Goal: Task Accomplishment & Management: Use online tool/utility

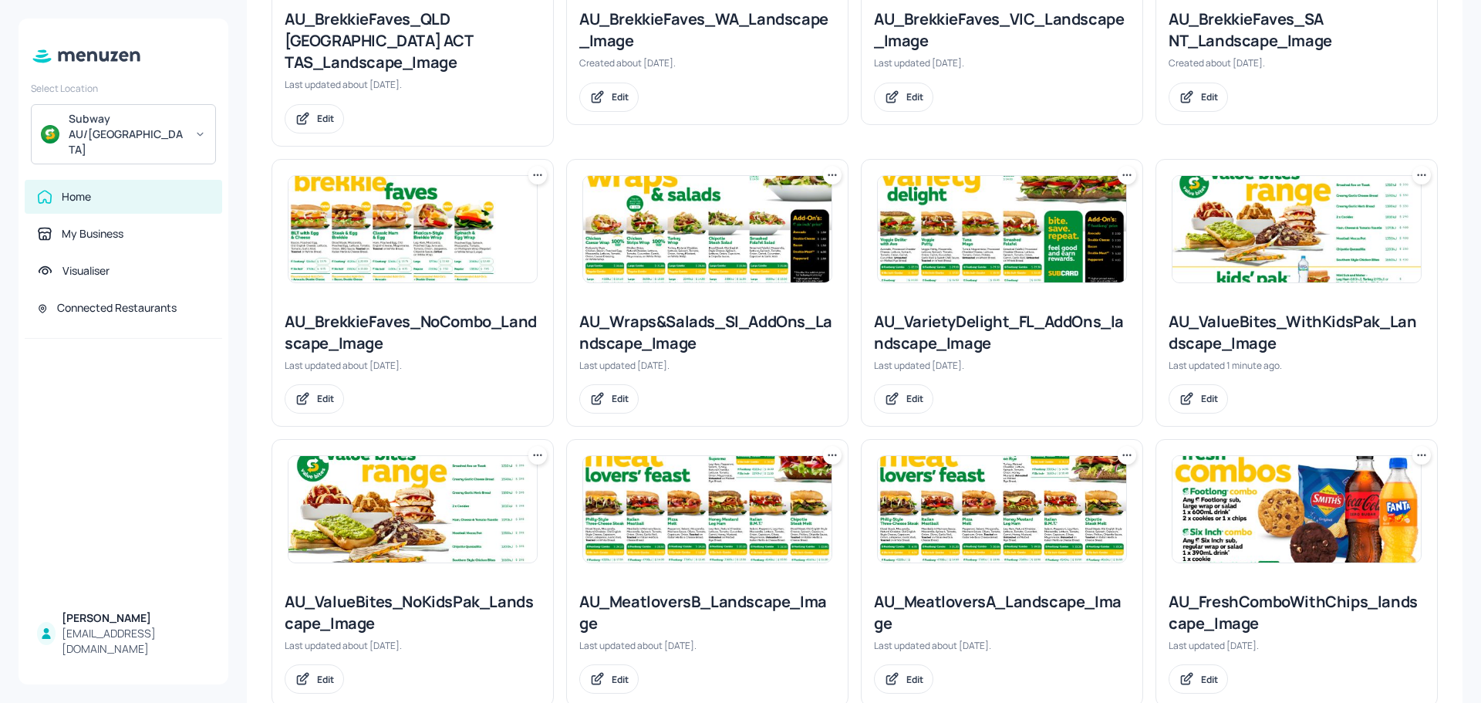
scroll to position [926, 0]
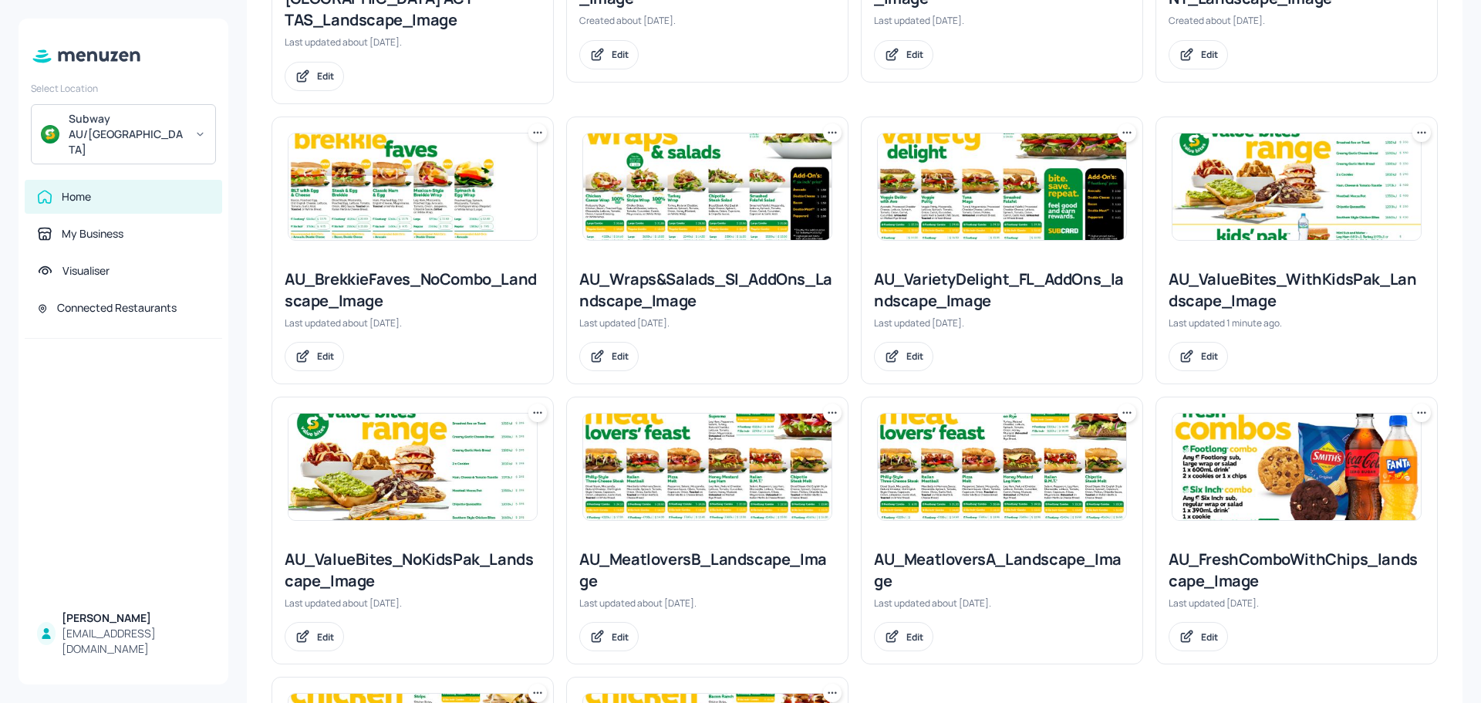
click at [1296, 150] on img at bounding box center [1297, 186] width 248 height 106
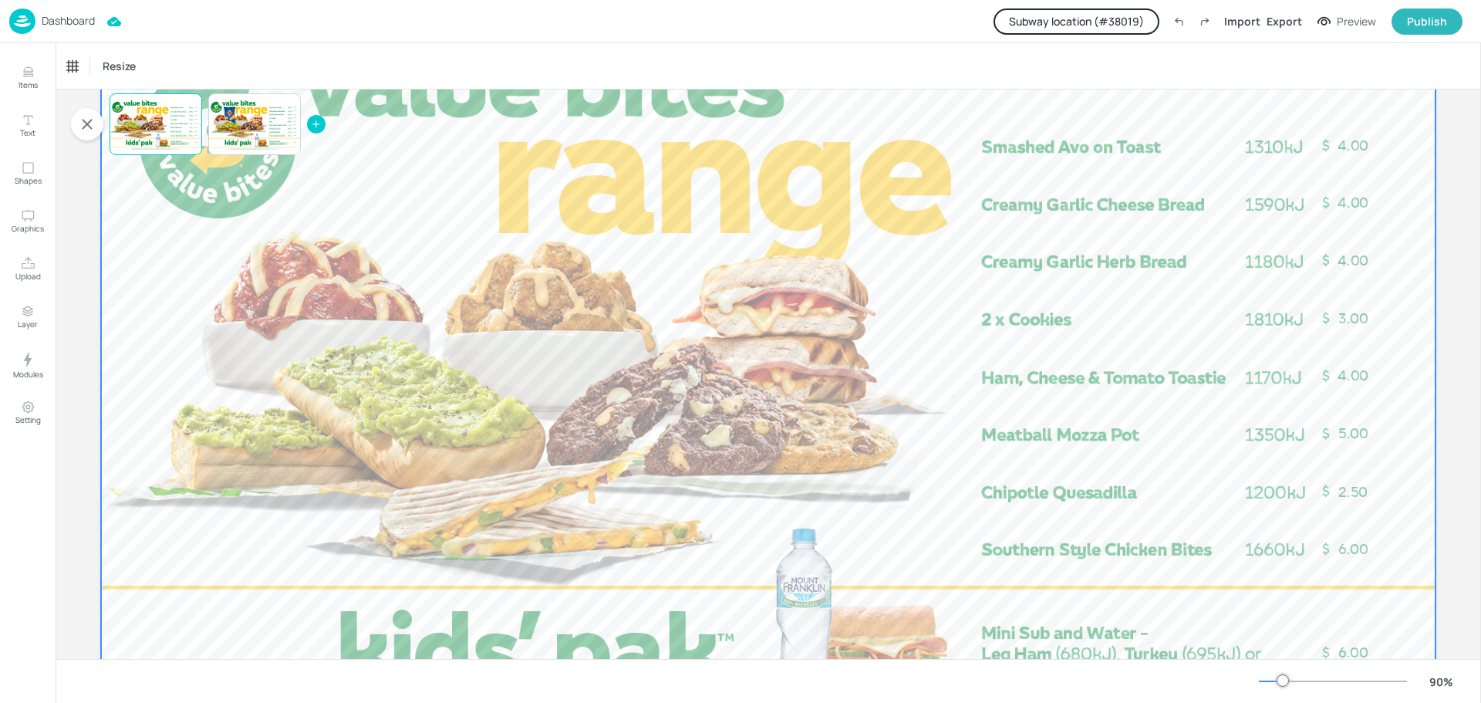
scroll to position [269, 0]
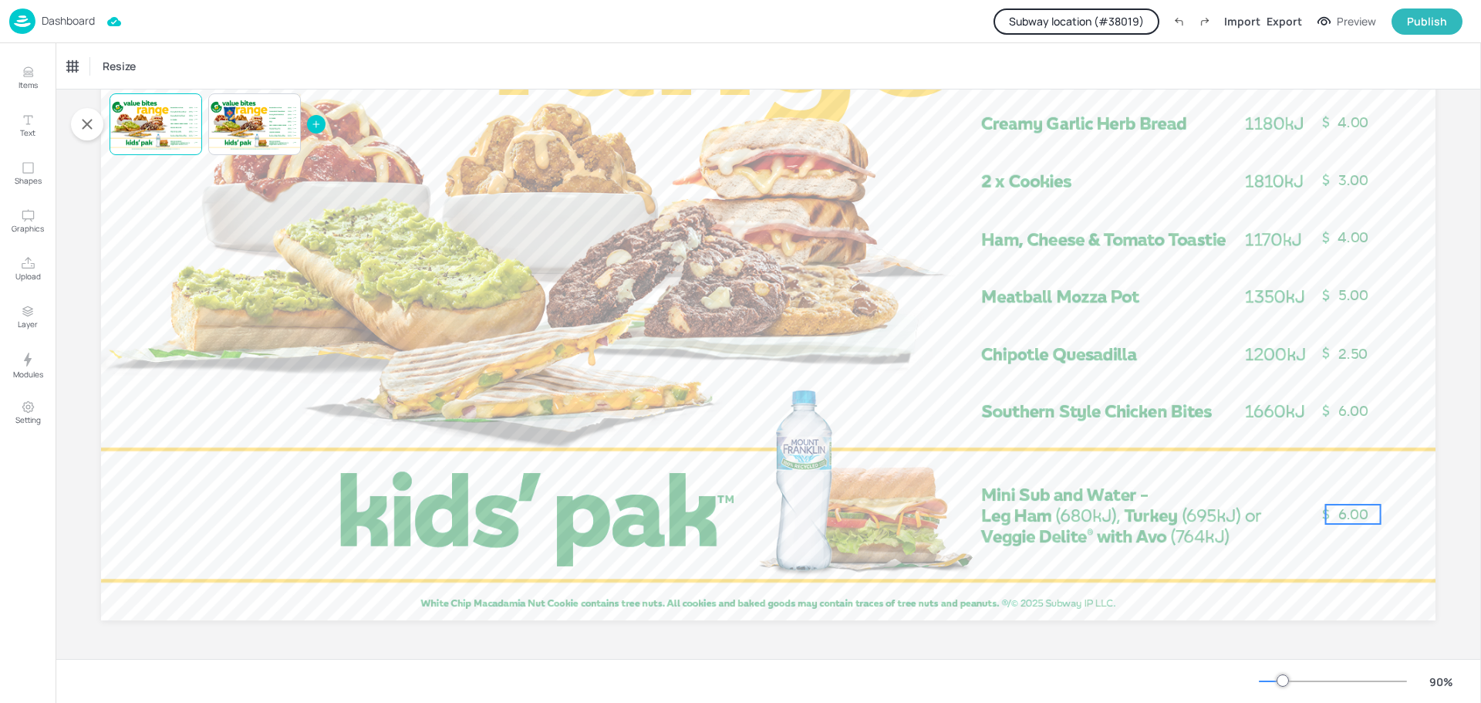
click at [1342, 517] on span "6.00" at bounding box center [1353, 514] width 30 height 17
click at [778, 59] on div "(AU) Kids Pak" at bounding box center [764, 66] width 59 height 14
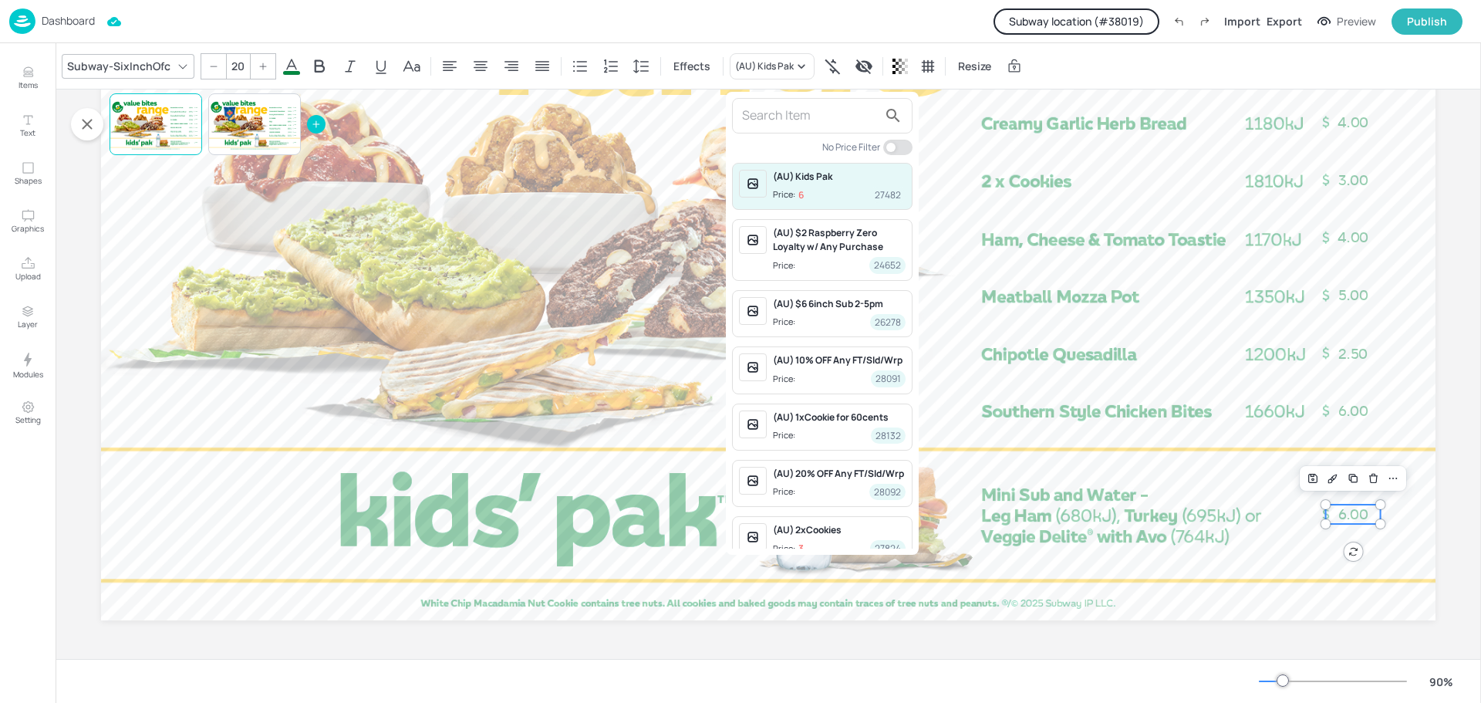
click at [630, 148] on div at bounding box center [740, 351] width 1481 height 703
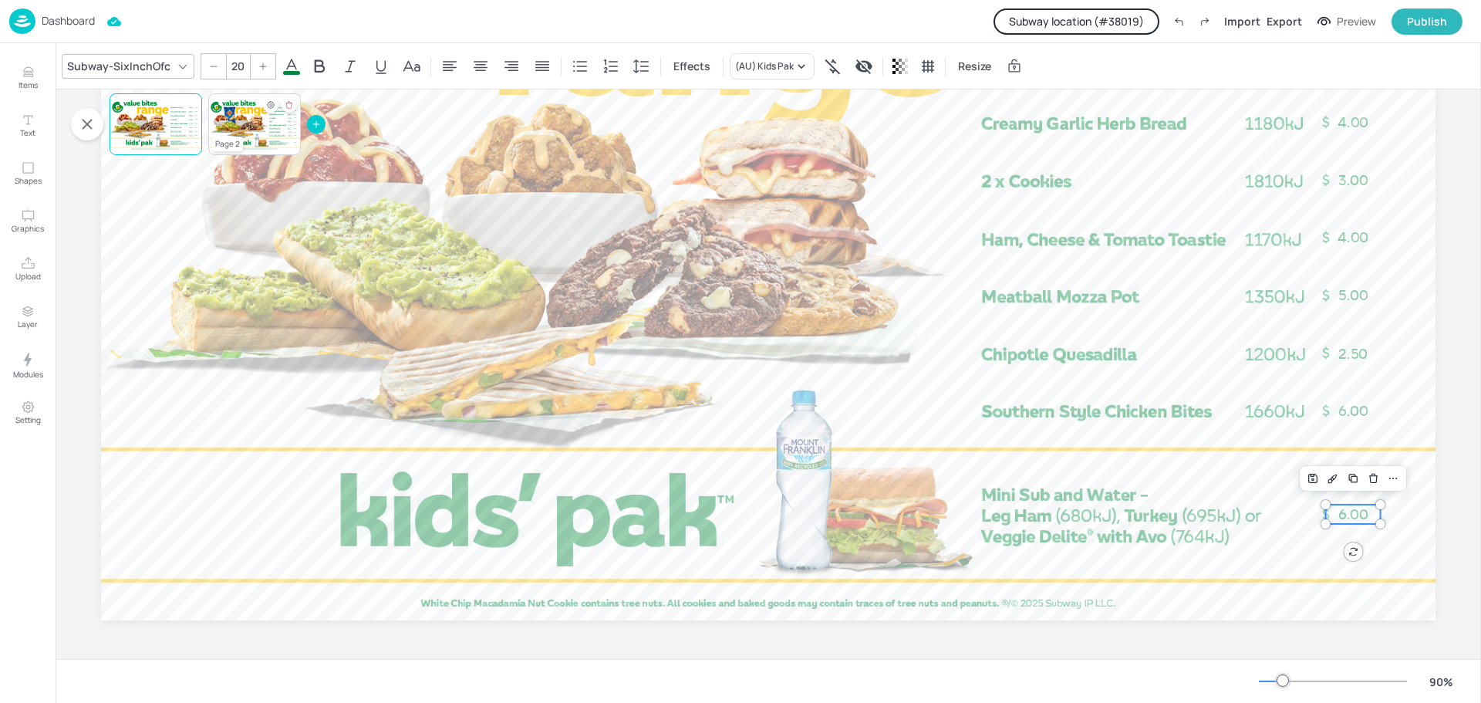
click at [236, 116] on div at bounding box center [254, 124] width 93 height 52
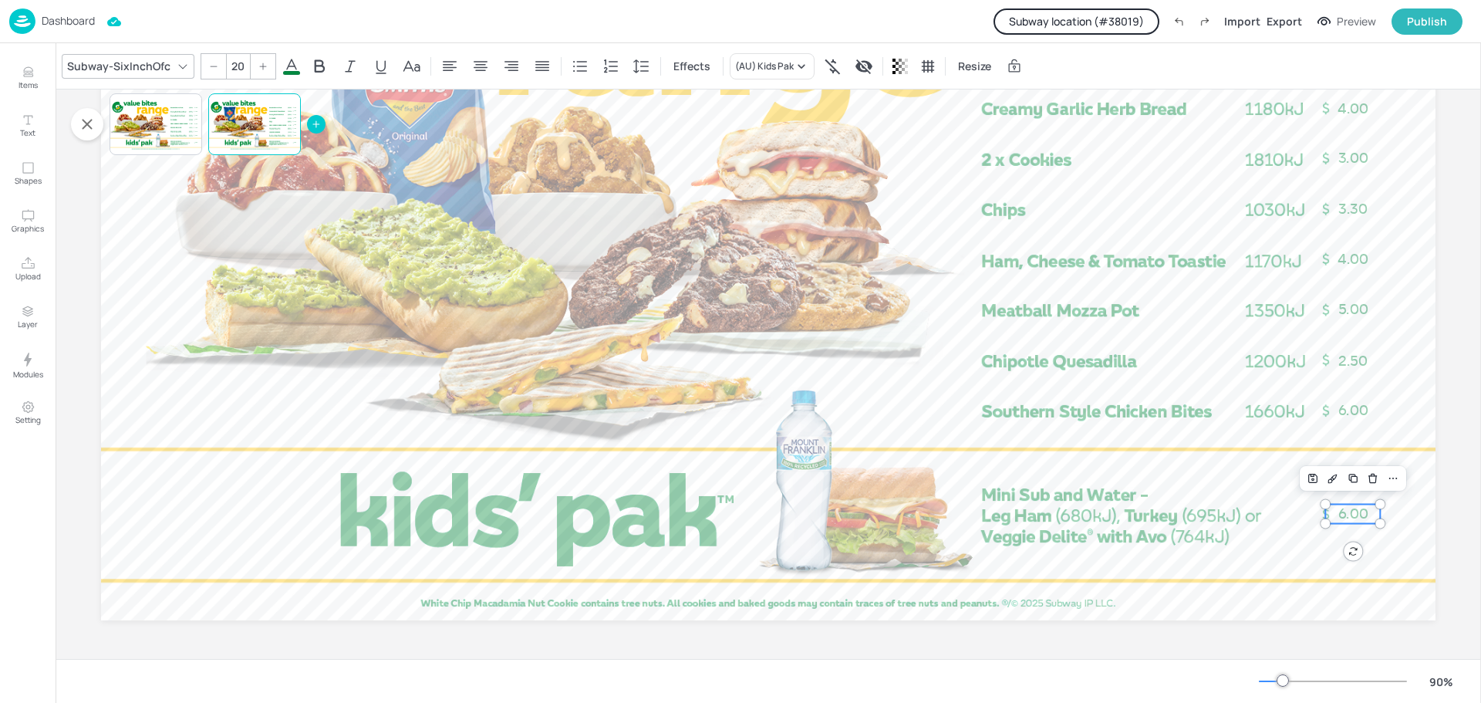
click at [1347, 514] on span "6.00" at bounding box center [1353, 513] width 30 height 17
click at [761, 69] on div "(AU) Kids Pak" at bounding box center [764, 66] width 59 height 14
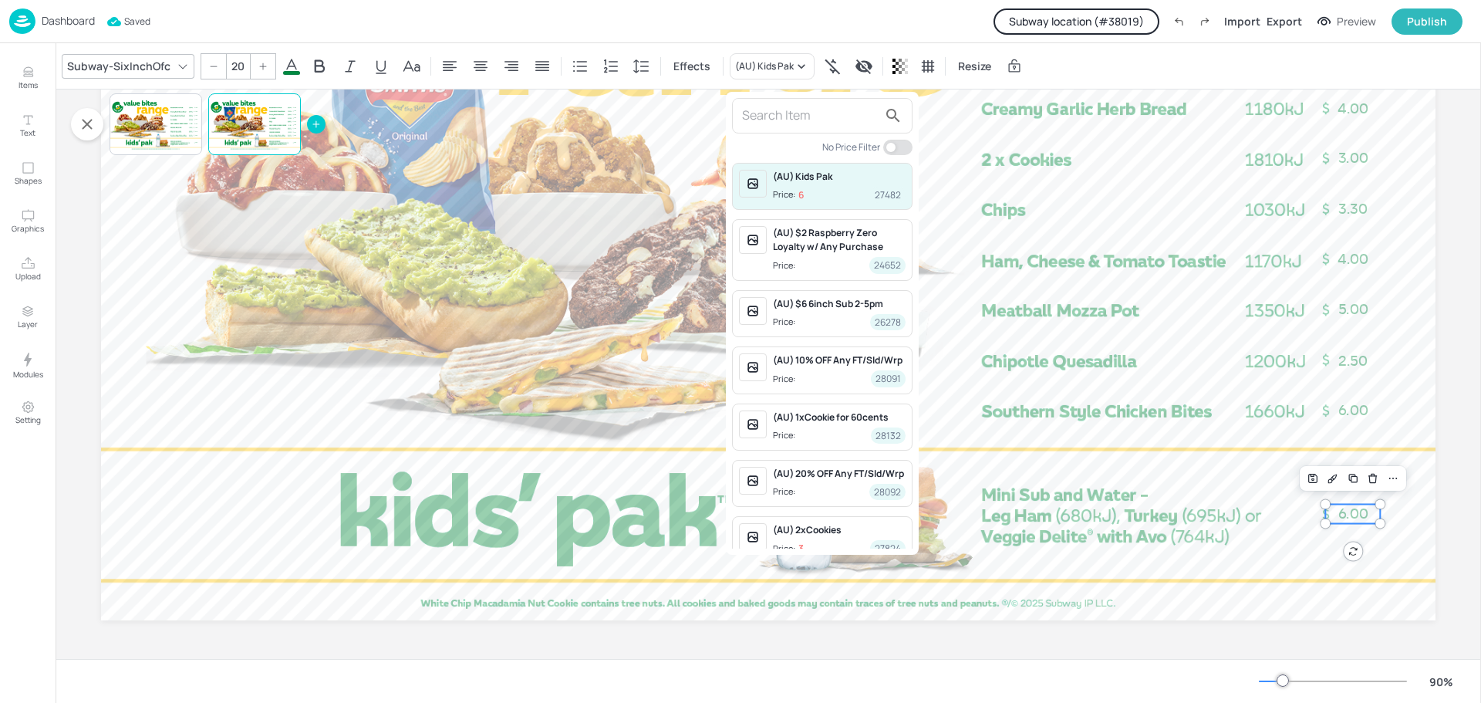
click at [658, 184] on div at bounding box center [740, 351] width 1481 height 703
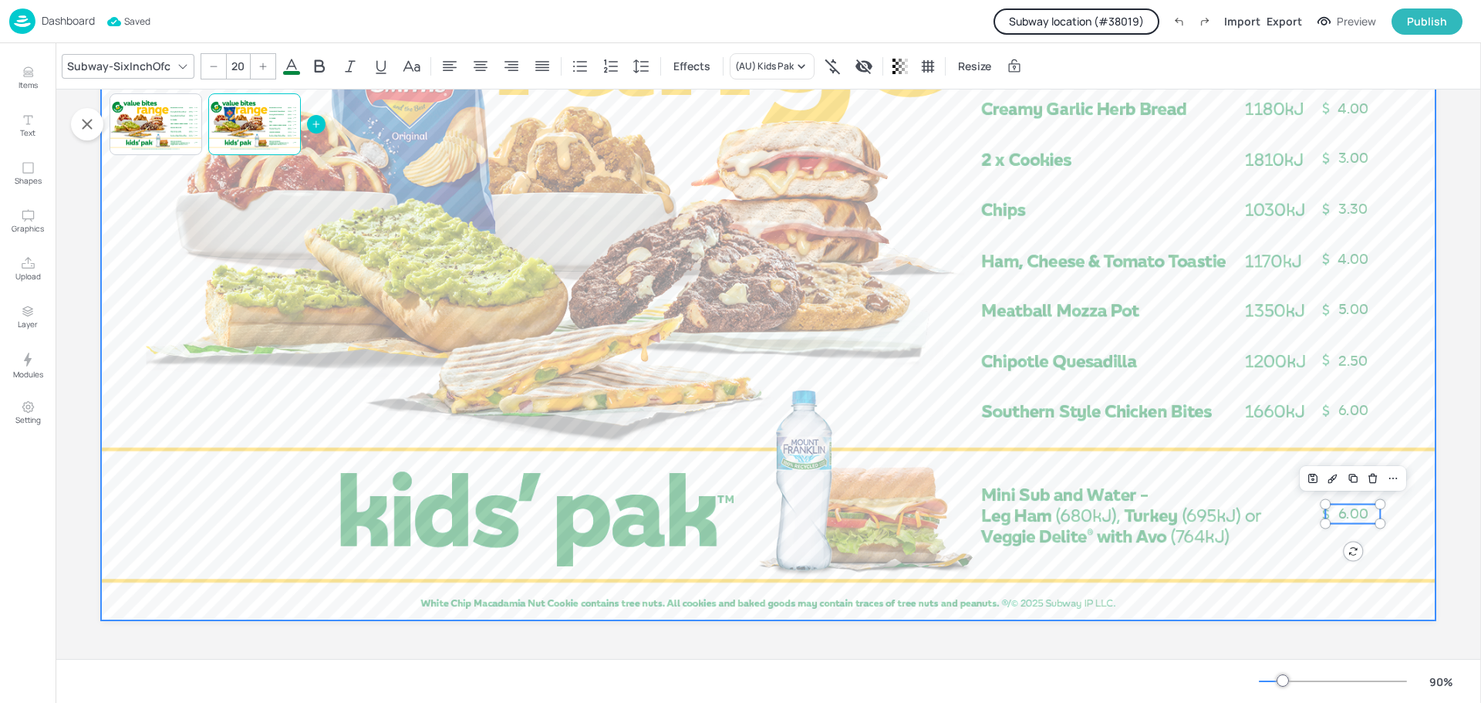
click at [722, 213] on div at bounding box center [768, 245] width 1335 height 751
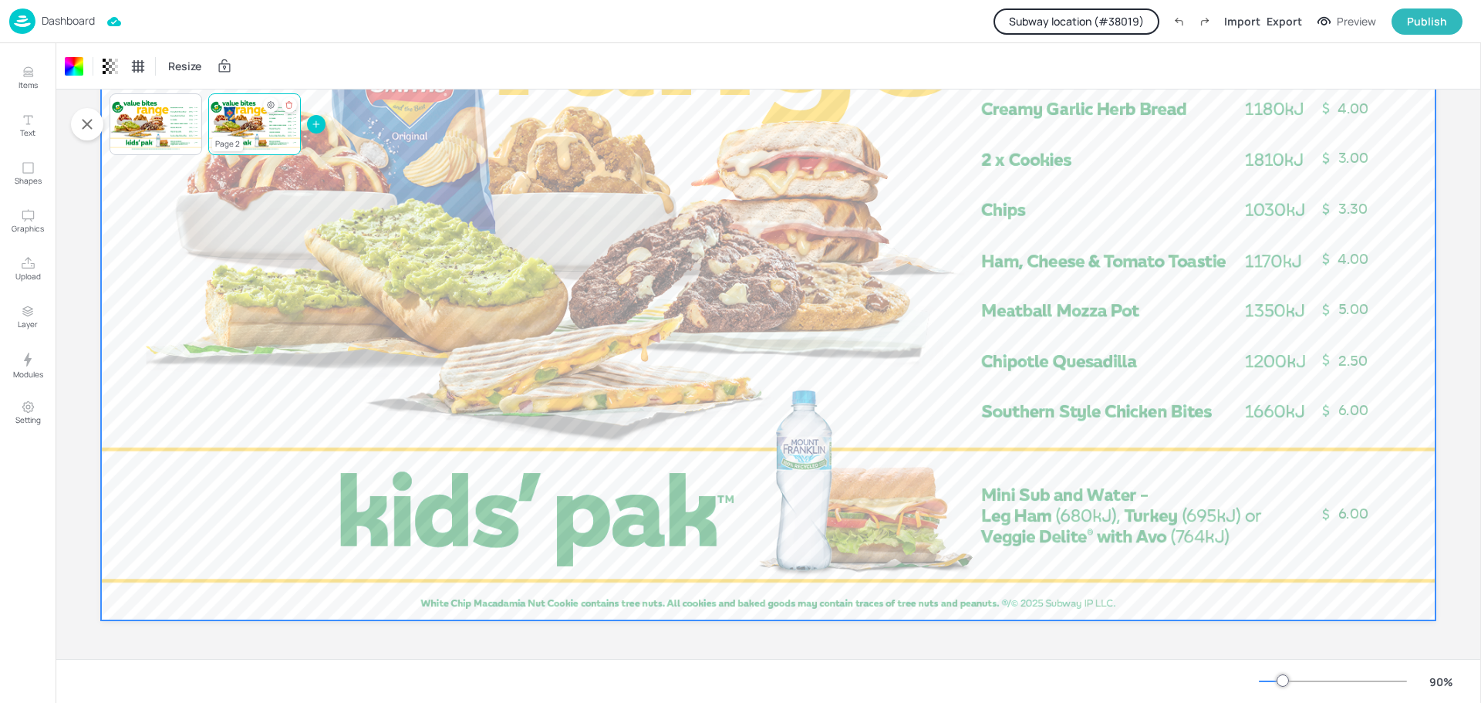
click at [248, 130] on div at bounding box center [254, 124] width 93 height 52
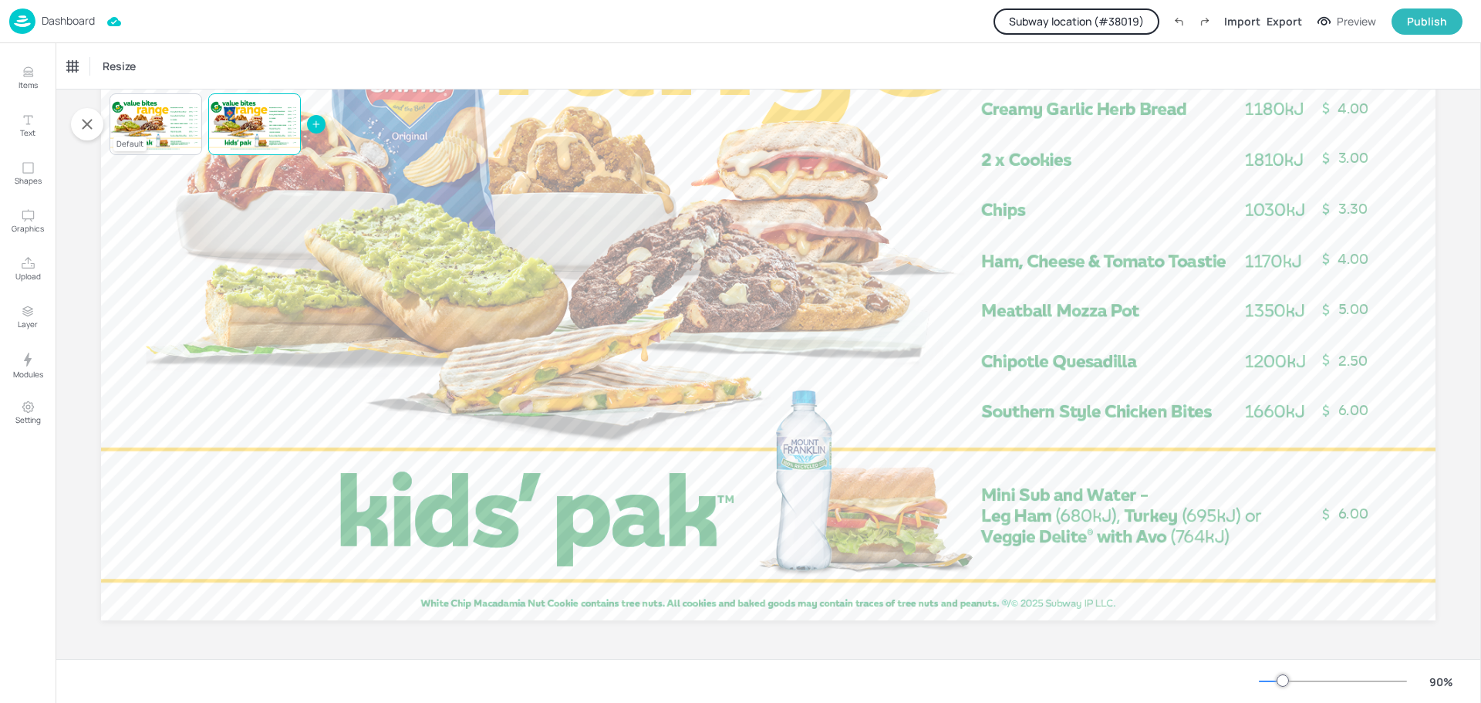
click at [167, 121] on div at bounding box center [156, 124] width 93 height 52
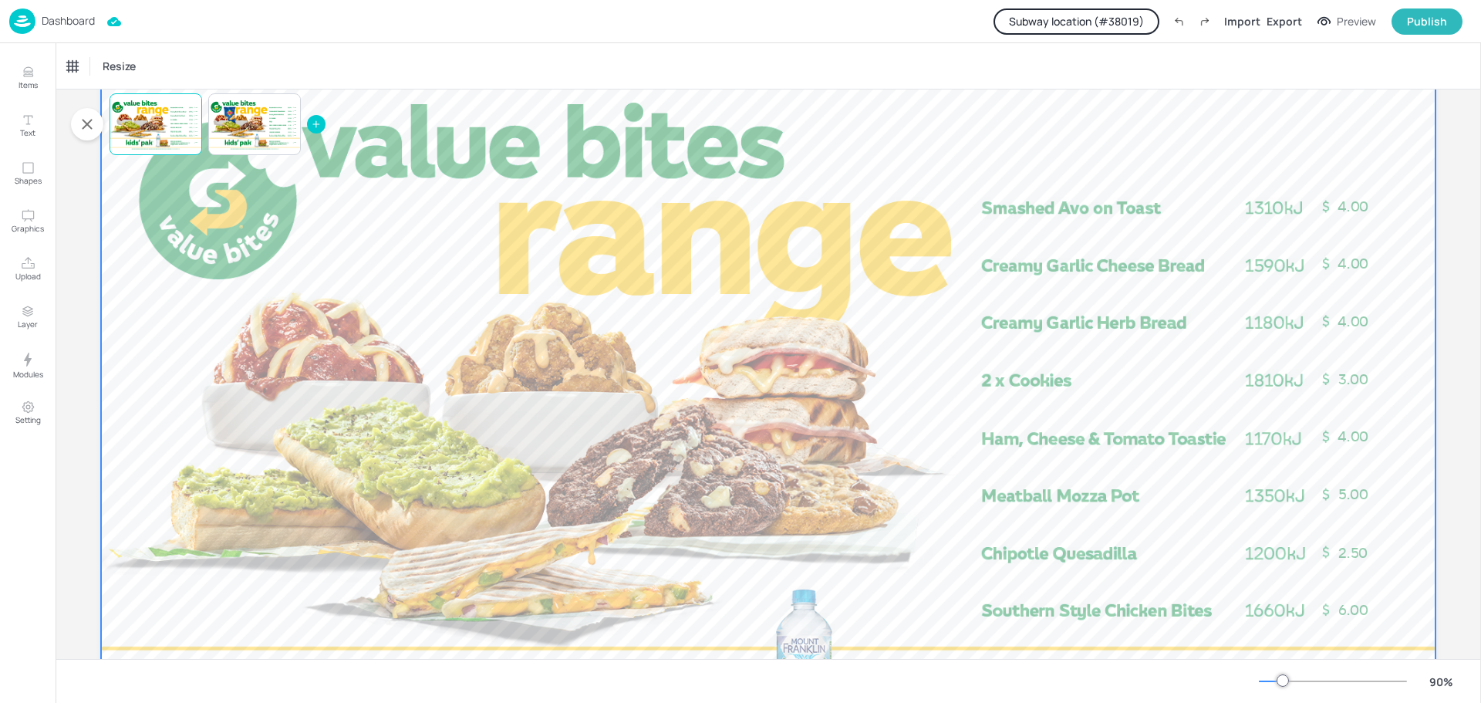
scroll to position [38, 0]
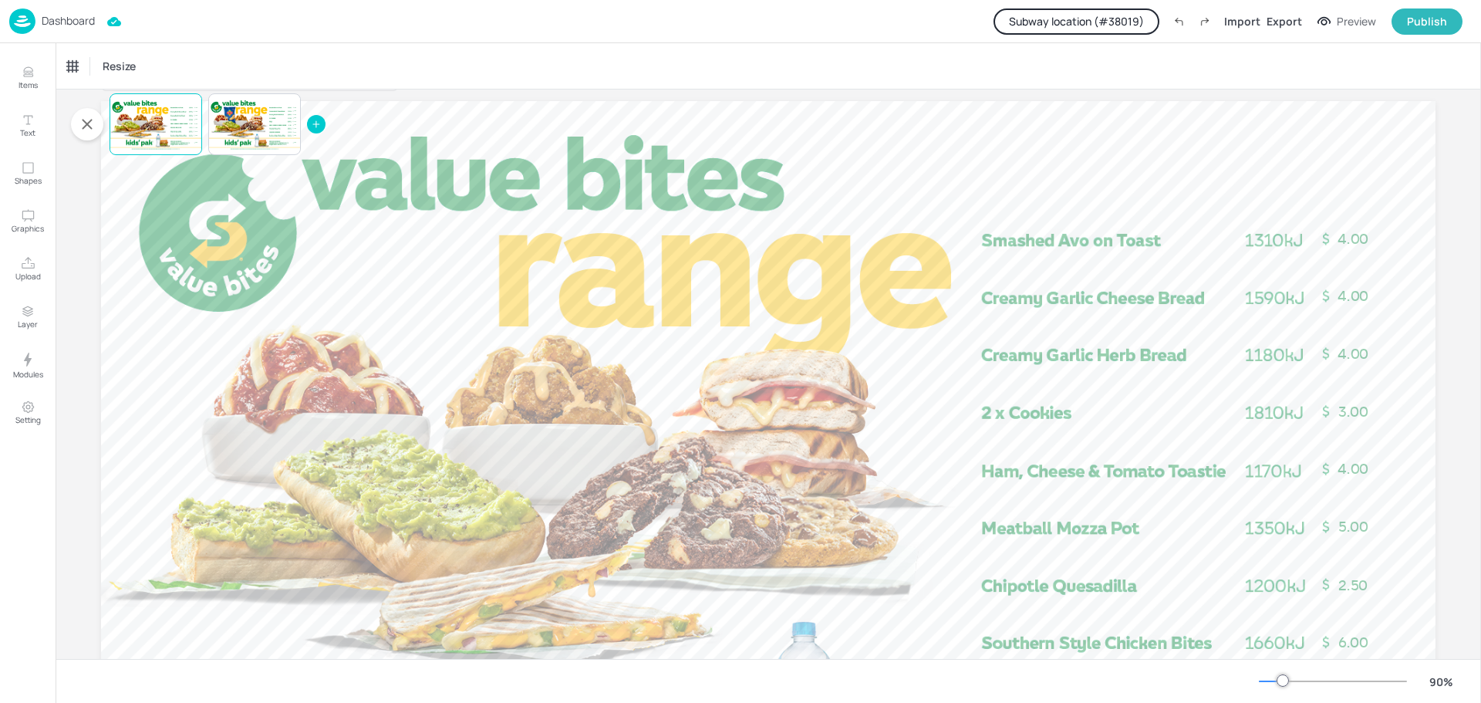
click at [73, 20] on p "Dashboard" at bounding box center [68, 20] width 53 height 11
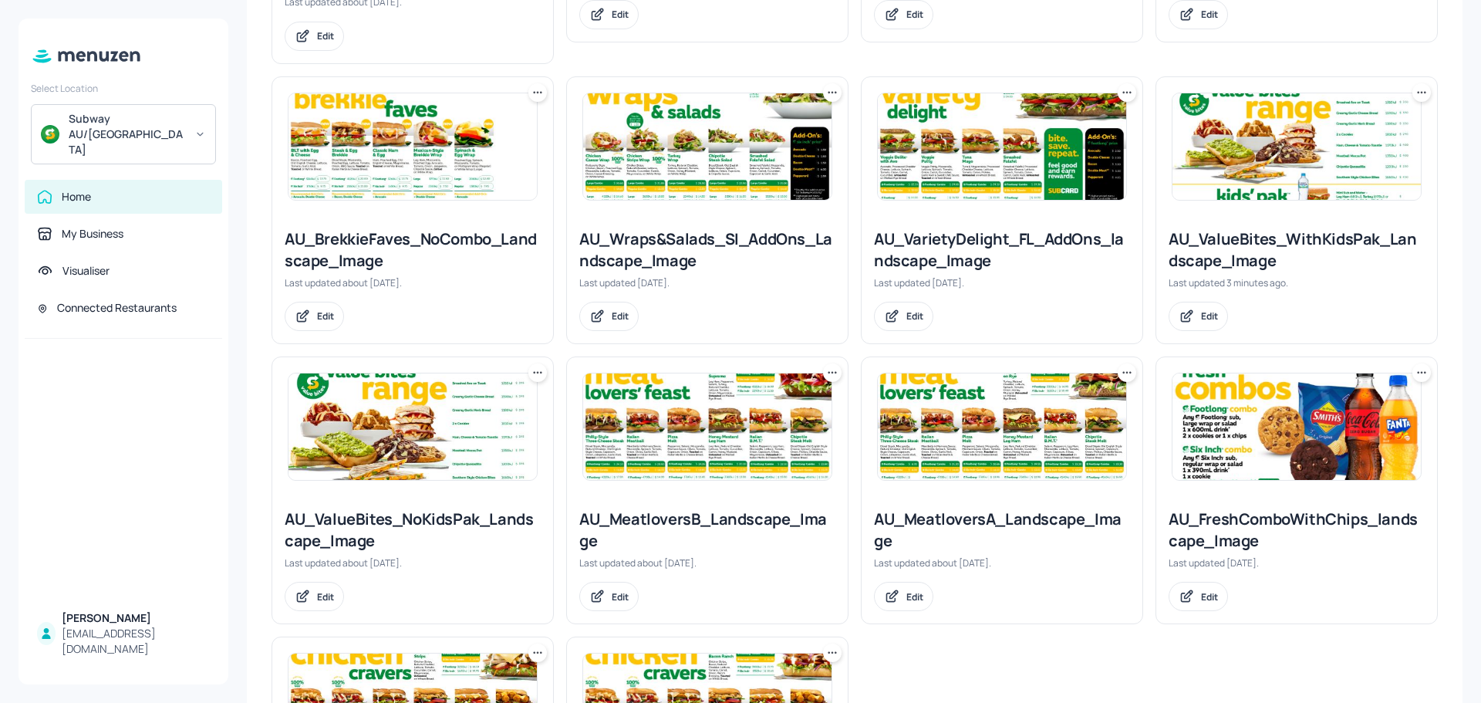
scroll to position [1003, 0]
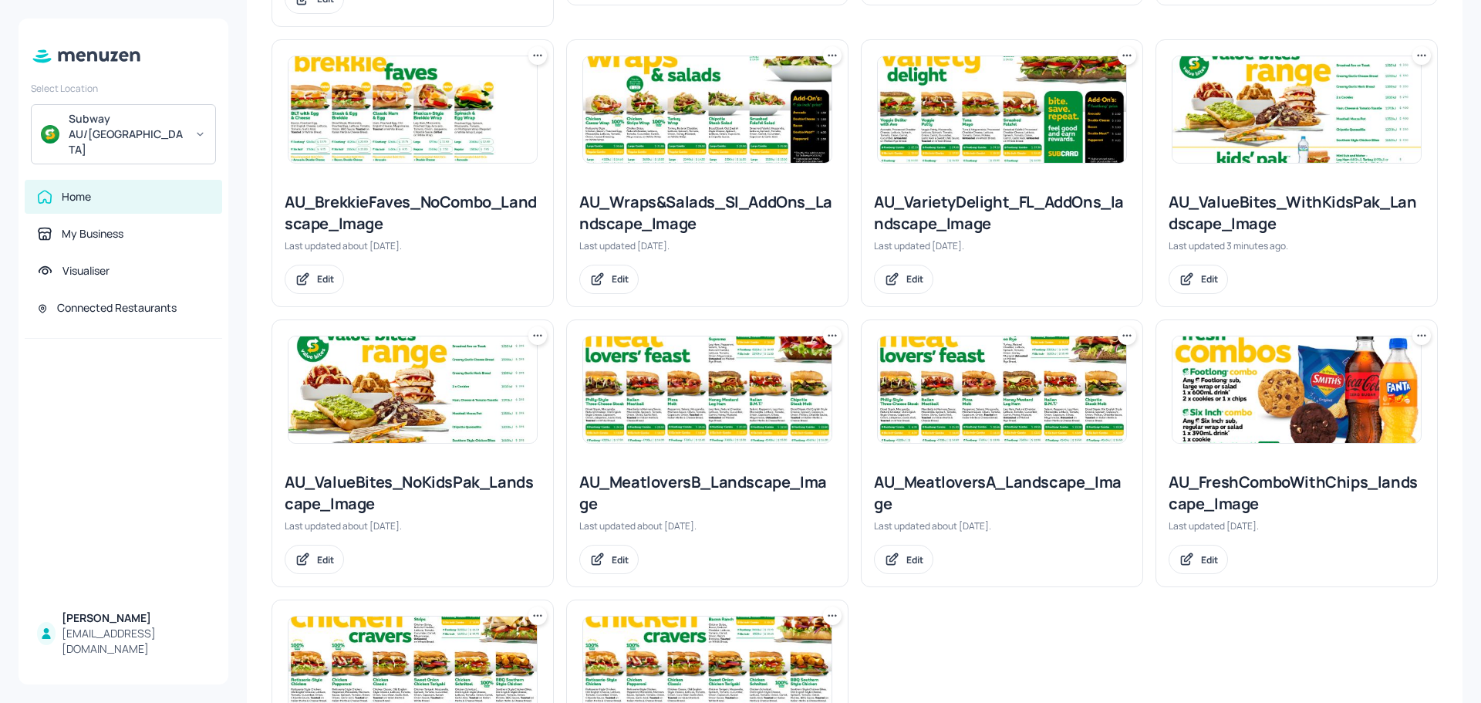
click at [1294, 100] on img at bounding box center [1297, 109] width 248 height 106
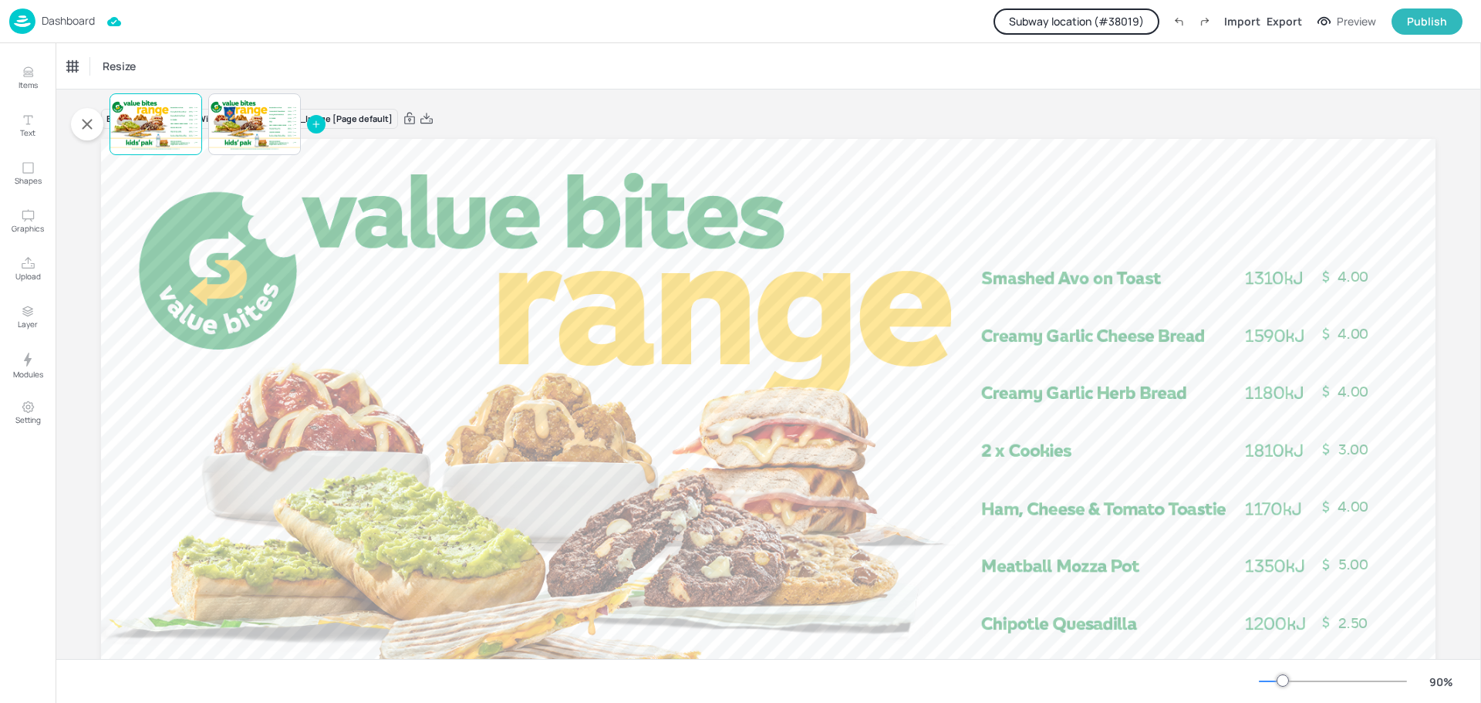
click at [1095, 23] on button "Subway location (# 38019 )" at bounding box center [1077, 21] width 166 height 26
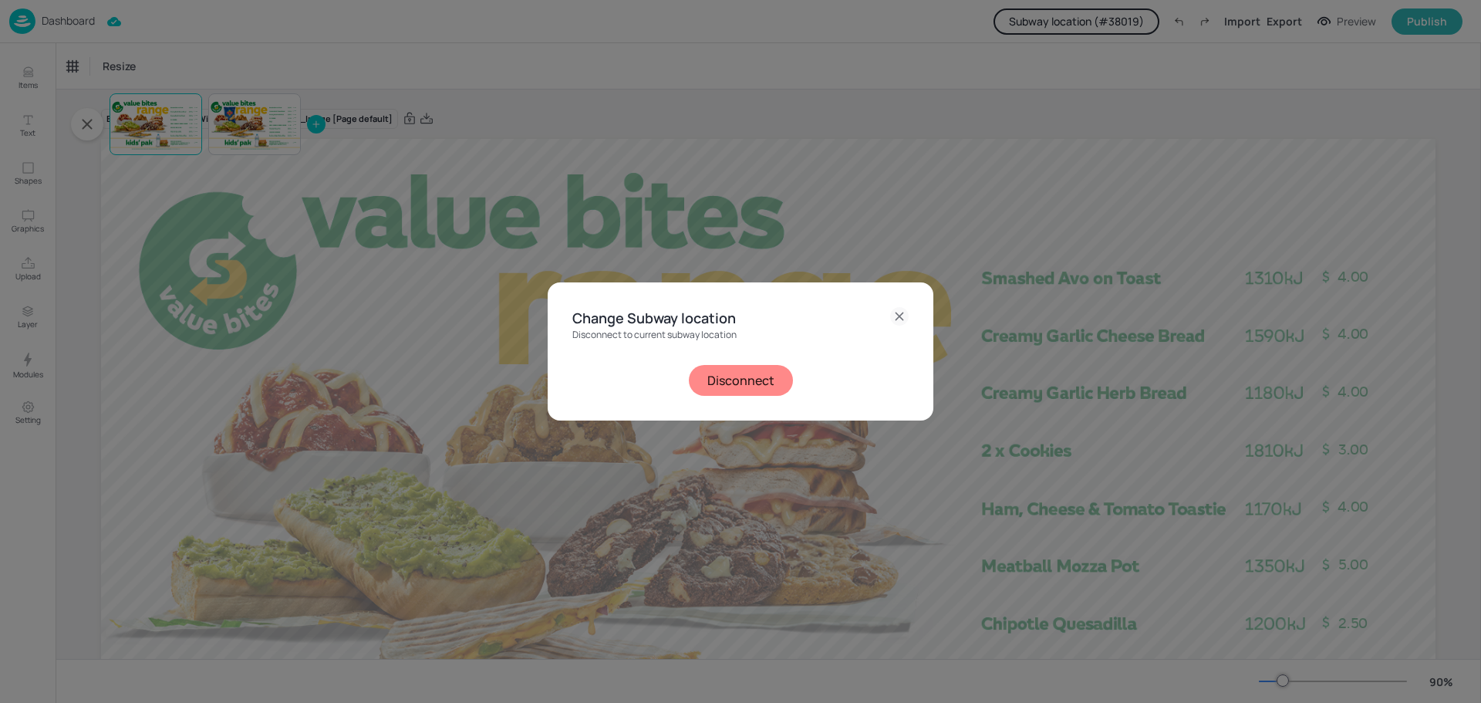
click at [735, 380] on button "Disconnect" at bounding box center [741, 380] width 104 height 31
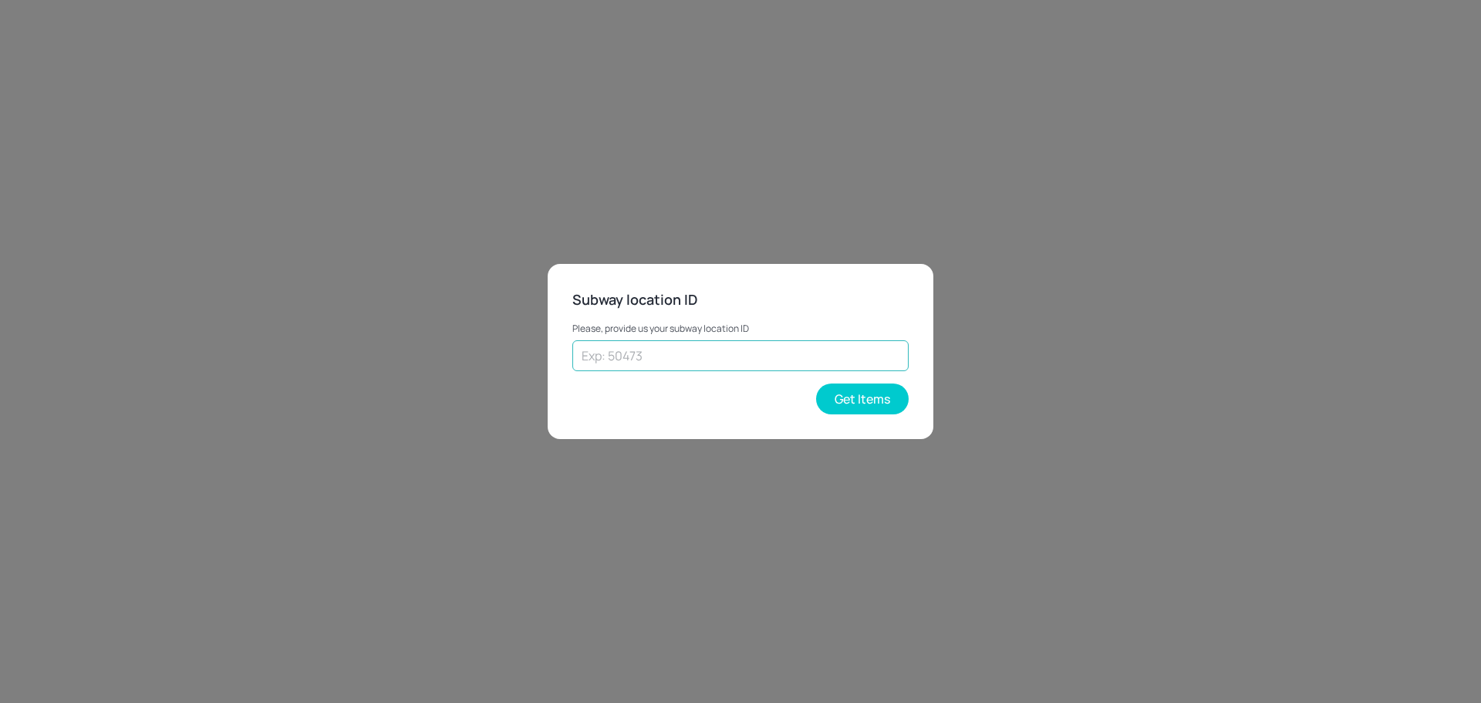
click at [708, 356] on input "text" at bounding box center [740, 355] width 336 height 31
paste input "35478"
type input "35478"
click at [863, 392] on button "Get Items" at bounding box center [862, 398] width 93 height 31
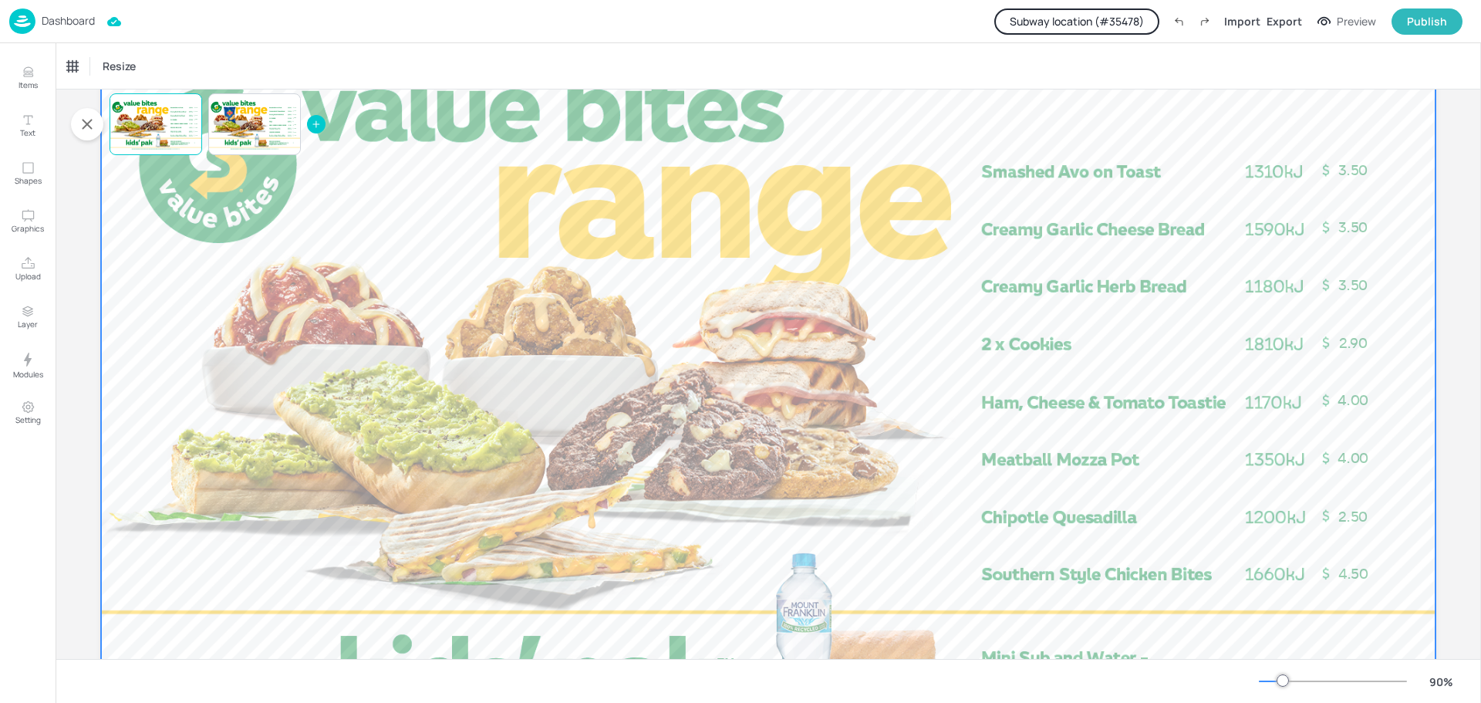
scroll to position [269, 0]
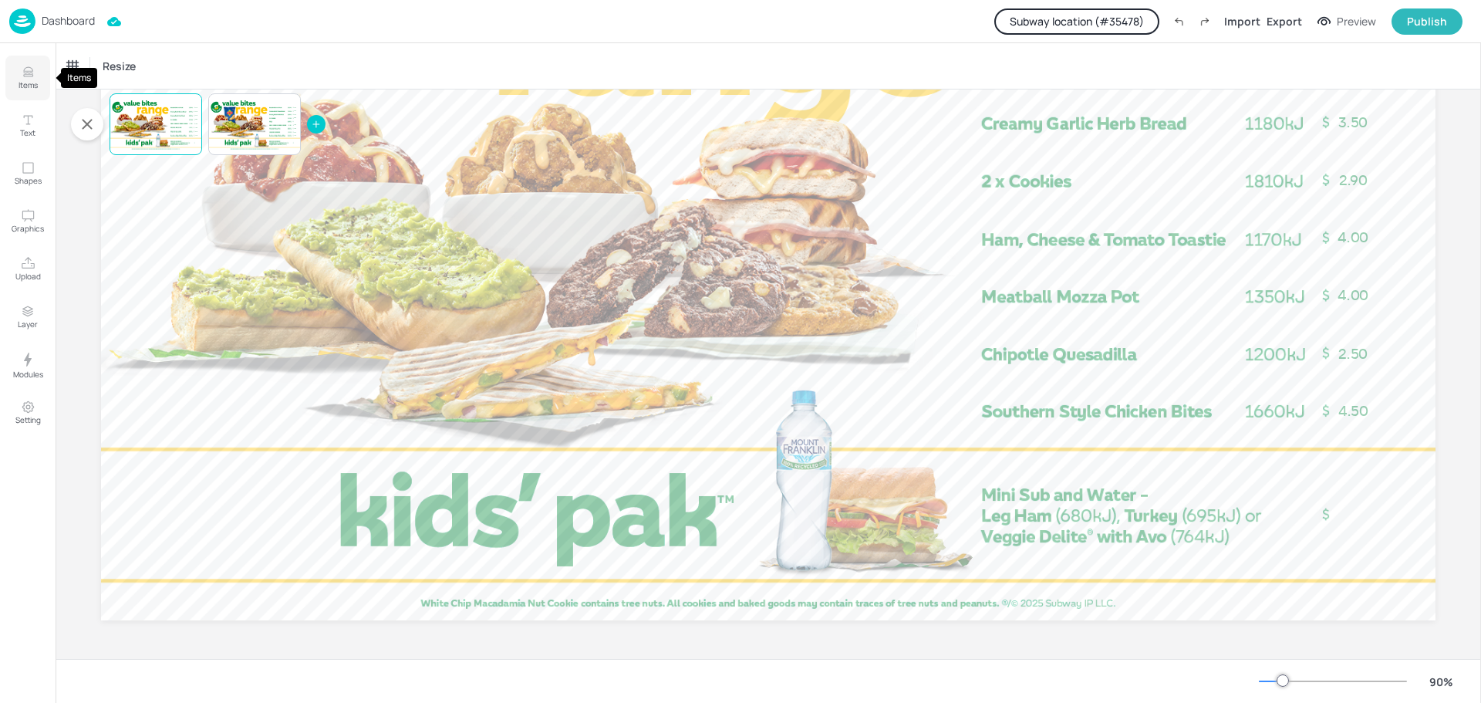
click at [24, 79] on p "Items" at bounding box center [28, 84] width 19 height 11
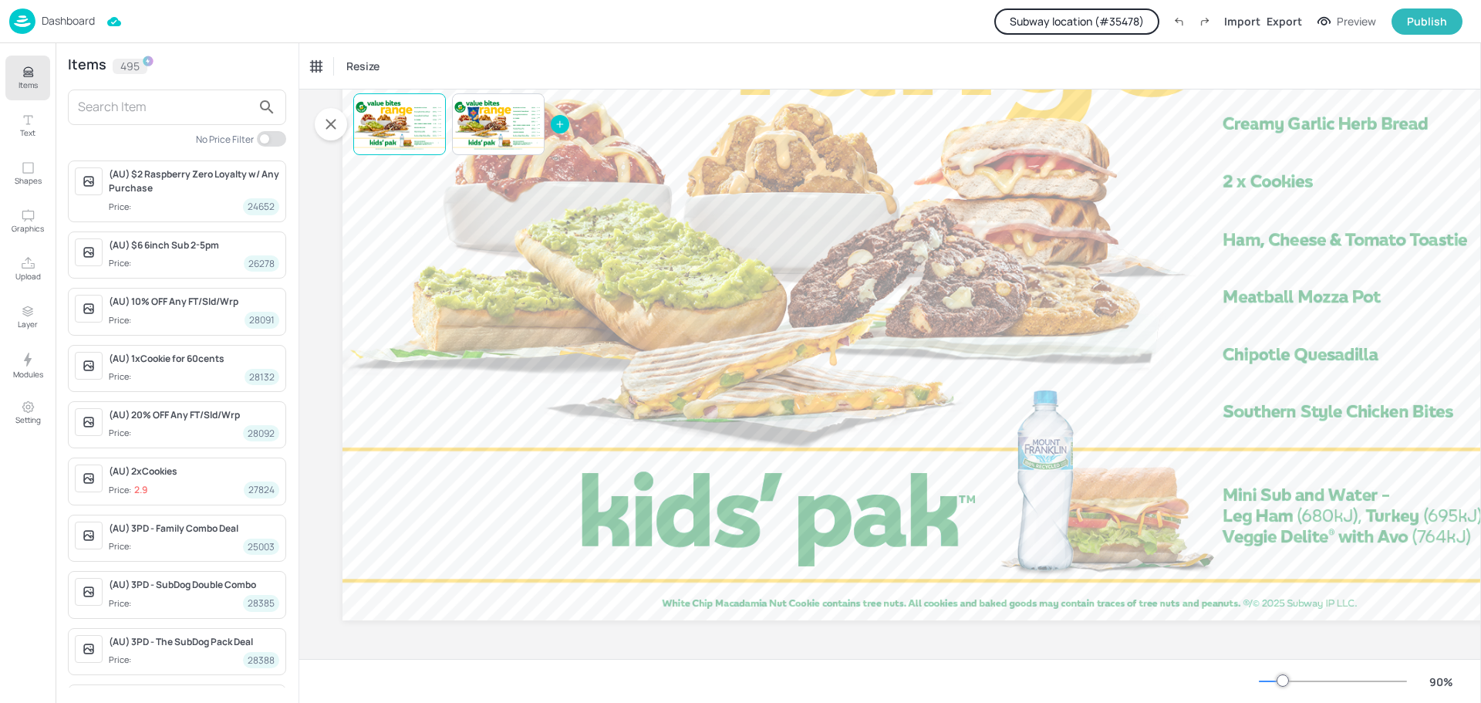
click at [111, 110] on input "text" at bounding box center [165, 107] width 174 height 25
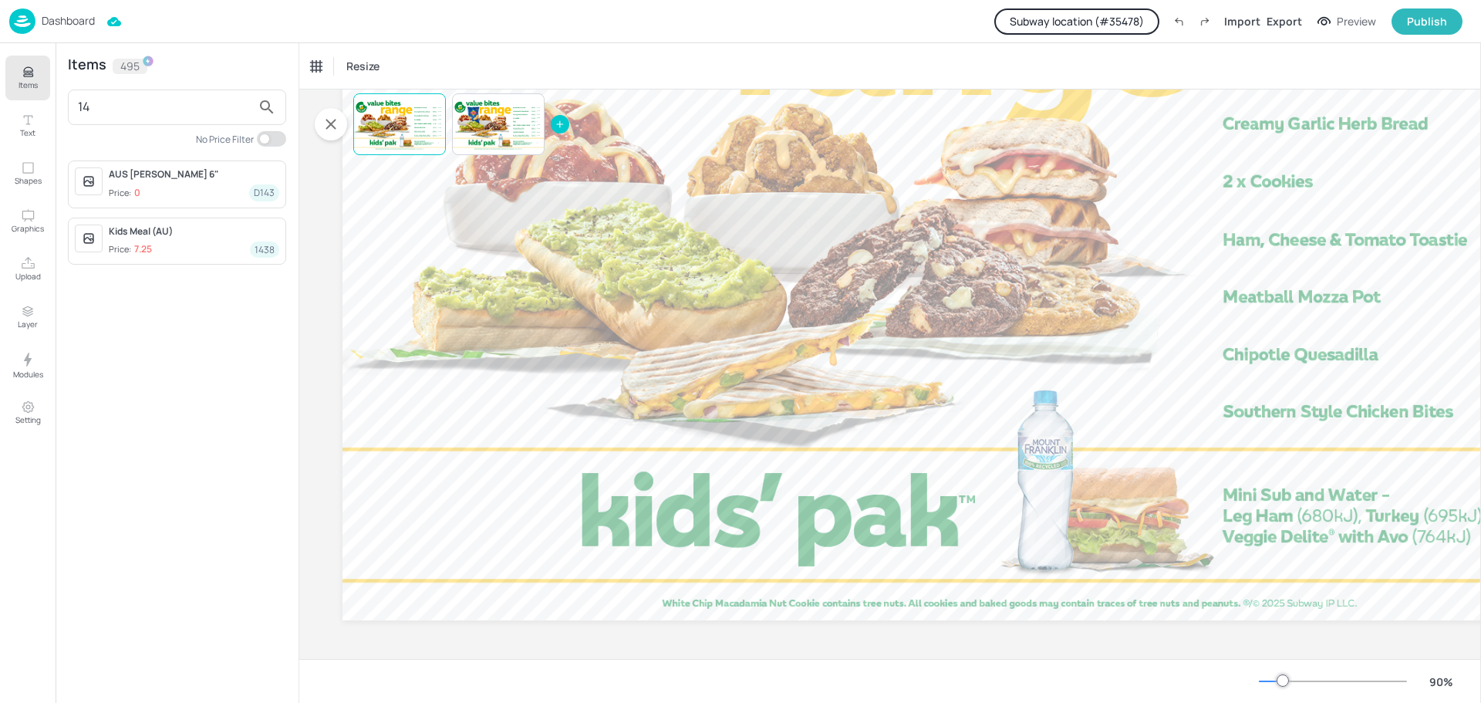
type input "1"
type input "kid"
